Goal: Task Accomplishment & Management: Manage account settings

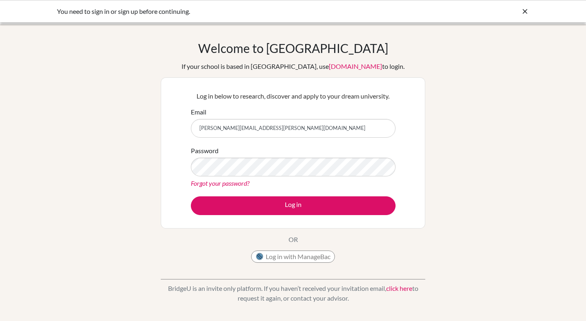
type input "[PERSON_NAME][EMAIL_ADDRESS][PERSON_NAME][DOMAIN_NAME]"
click at [191, 196] on button "Log in" at bounding box center [293, 205] width 205 height 19
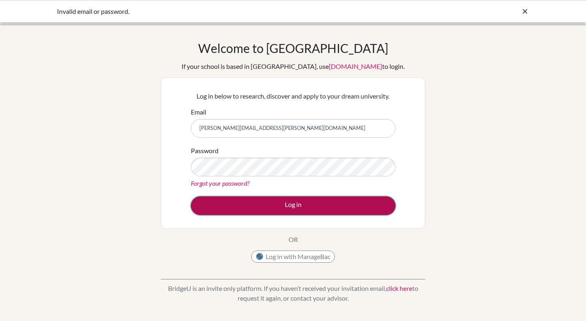
click at [293, 212] on button "Log in" at bounding box center [293, 205] width 205 height 19
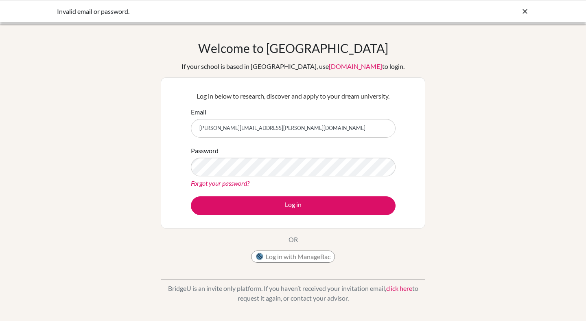
click at [234, 183] on link "Forgot your password?" at bounding box center [220, 183] width 59 height 8
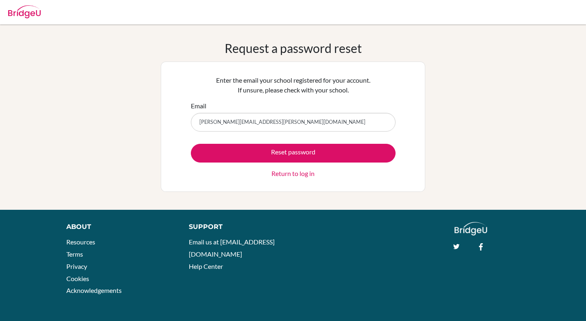
type input "[PERSON_NAME][EMAIL_ADDRESS][PERSON_NAME][DOMAIN_NAME]"
click at [191, 144] on button "Reset password" at bounding box center [293, 153] width 205 height 19
